Goal: Navigation & Orientation: Find specific page/section

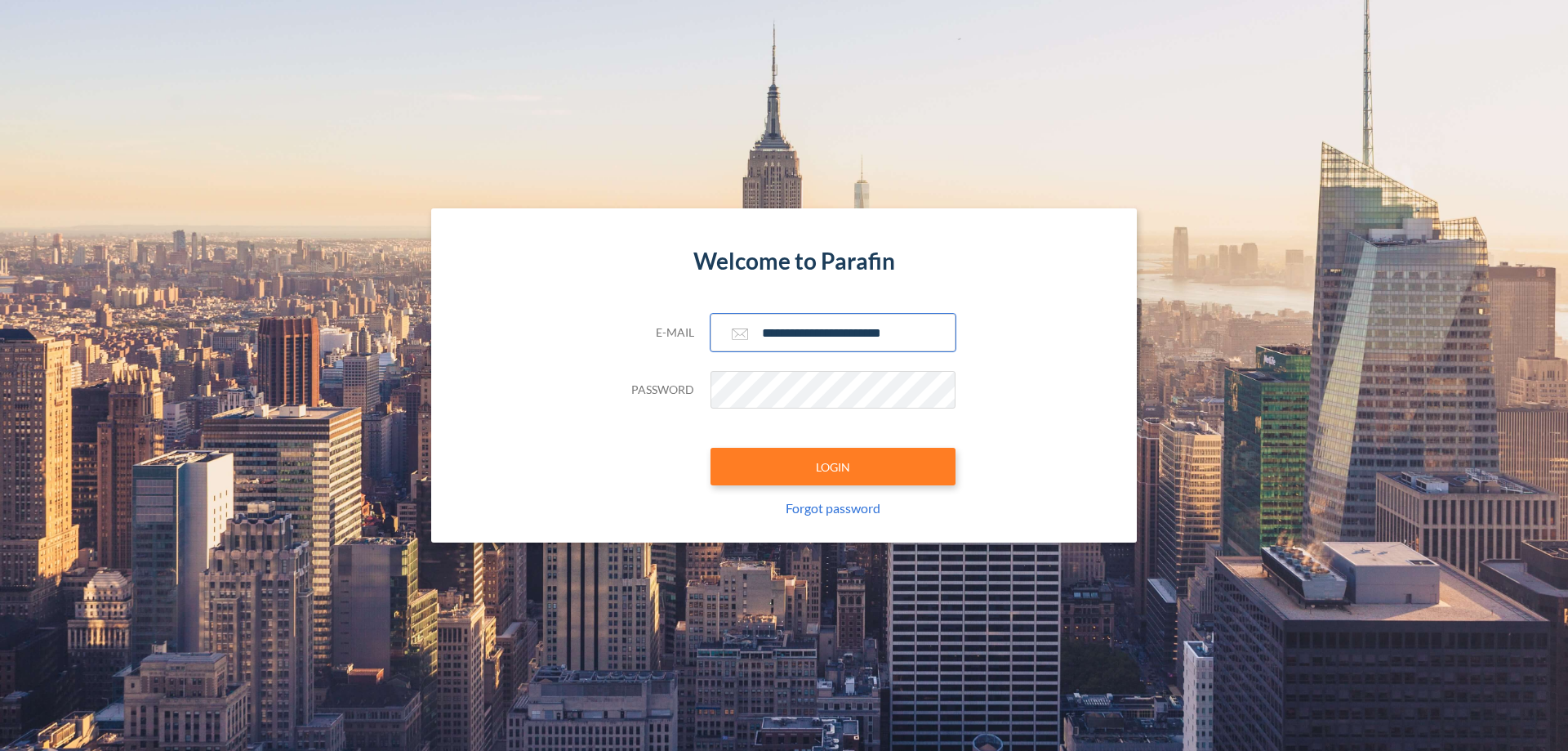
type input "**********"
click at [833, 467] on button "LOGIN" at bounding box center [833, 466] width 245 height 37
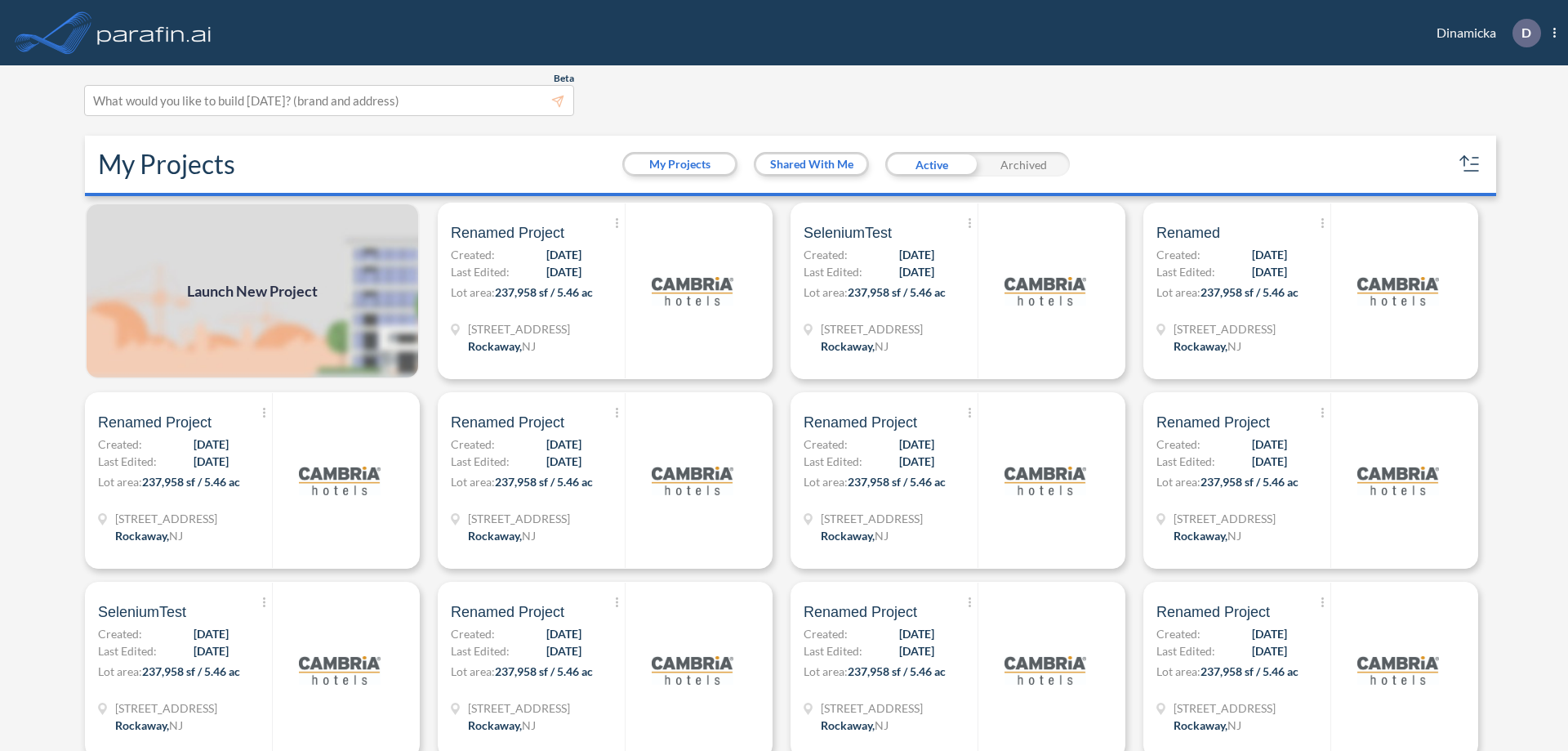
scroll to position [5, 0]
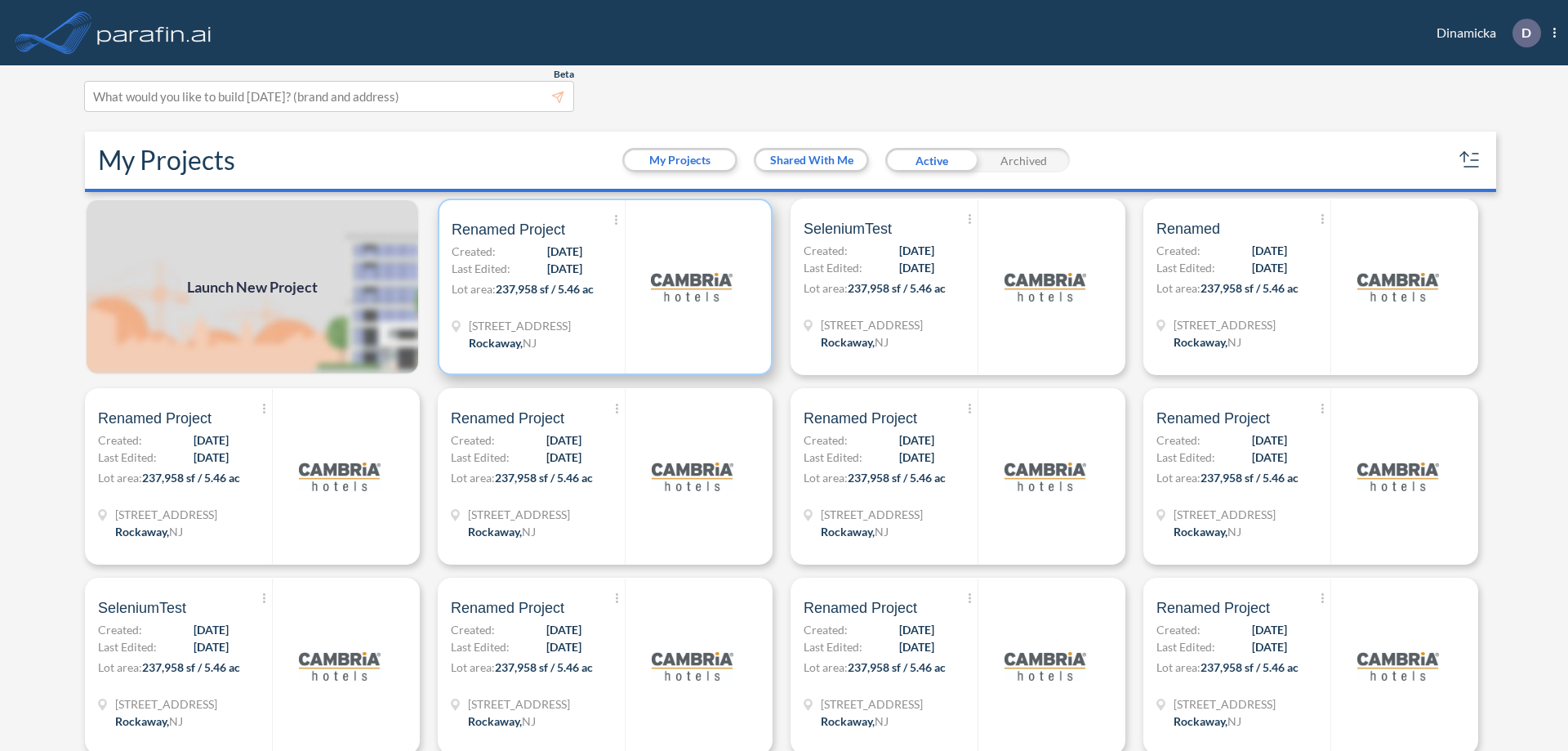
click at [602, 287] on p "Lot area: 237,958 sf / 5.46 ac" at bounding box center [538, 292] width 173 height 24
